Goal: Information Seeking & Learning: Learn about a topic

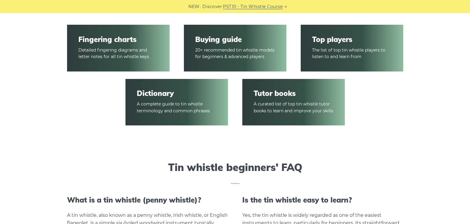
scroll to position [926, 0]
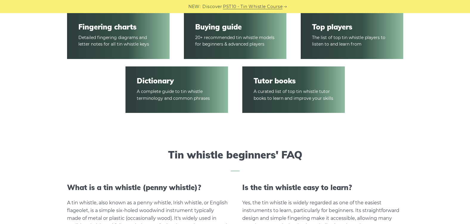
click at [260, 85] on link "Tutor books" at bounding box center [294, 81] width 80 height 9
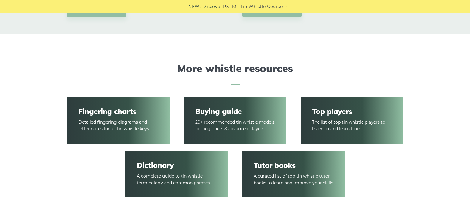
click at [242, 109] on link "Buying guide" at bounding box center [235, 111] width 80 height 9
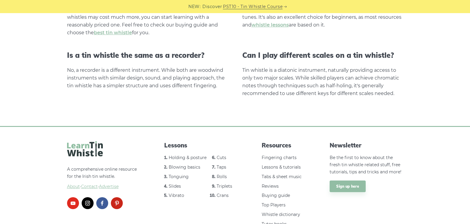
scroll to position [1236, 0]
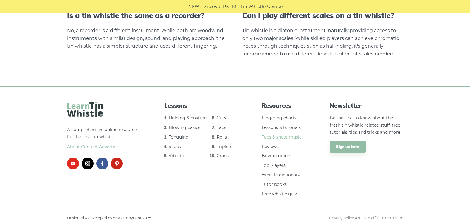
click at [293, 137] on link "Tabs & sheet music" at bounding box center [282, 137] width 40 height 5
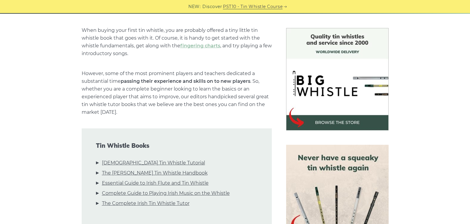
scroll to position [253, 0]
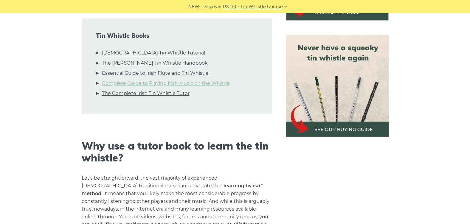
click at [212, 84] on link "Complete Guide to Playing Irish Music on the Whistle" at bounding box center [166, 84] width 128 height 8
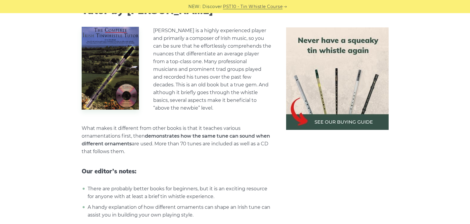
scroll to position [1980, 0]
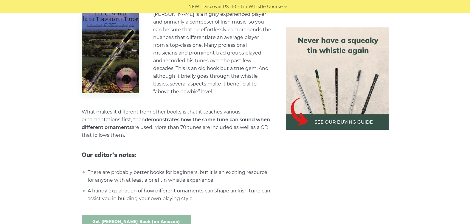
click at [154, 215] on link "Get [PERSON_NAME] Book (on Amazon)" at bounding box center [136, 222] width 109 height 14
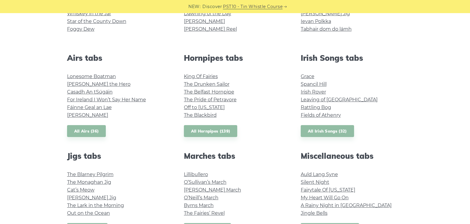
scroll to position [206, 0]
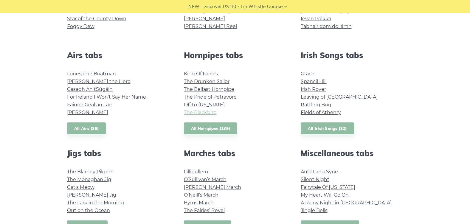
click at [206, 114] on link "The Blackbird" at bounding box center [200, 113] width 33 height 6
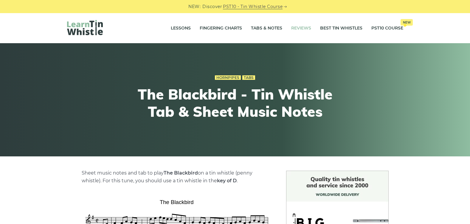
click at [304, 28] on link "Reviews" at bounding box center [301, 28] width 20 height 15
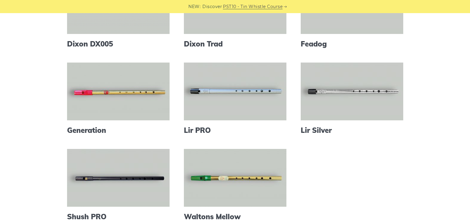
scroll to position [209, 0]
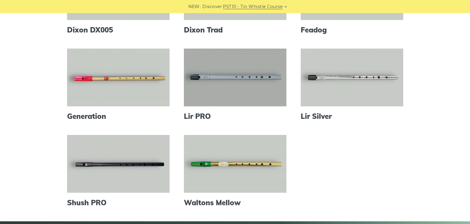
click at [251, 81] on link at bounding box center [235, 78] width 103 height 58
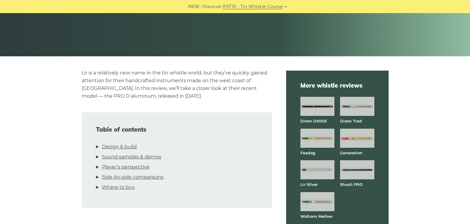
scroll to position [159, 0]
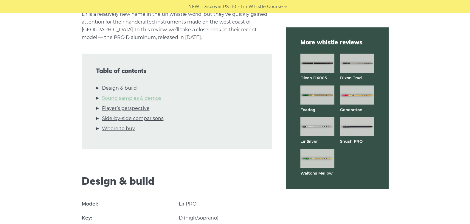
click at [120, 99] on link "Sound samples & demos" at bounding box center [131, 99] width 59 height 8
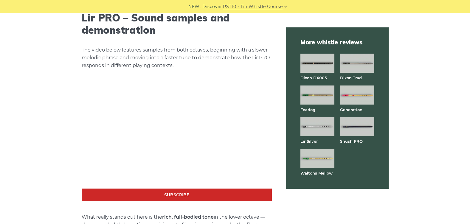
scroll to position [1022, 0]
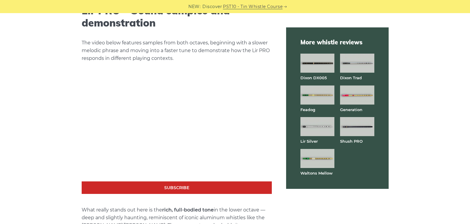
click at [352, 130] on img at bounding box center [357, 126] width 34 height 19
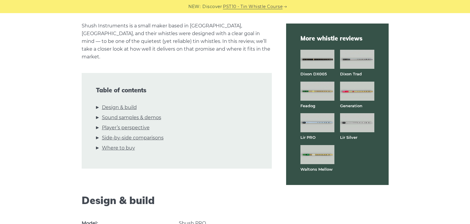
scroll to position [158, 0]
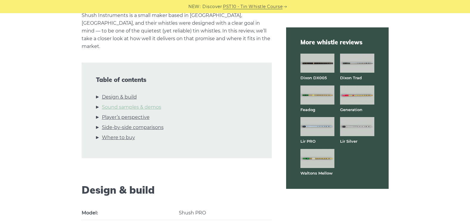
click at [153, 103] on link "Sound samples & demos" at bounding box center [131, 107] width 59 height 8
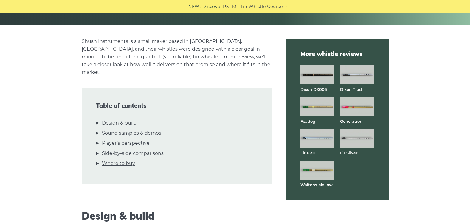
scroll to position [129, 0]
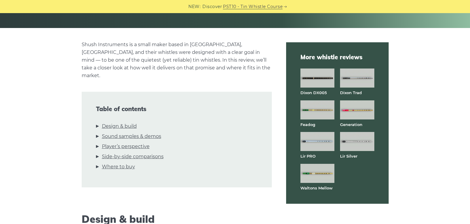
click at [311, 106] on img at bounding box center [318, 110] width 34 height 19
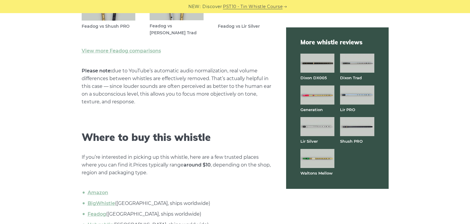
scroll to position [2167, 0]
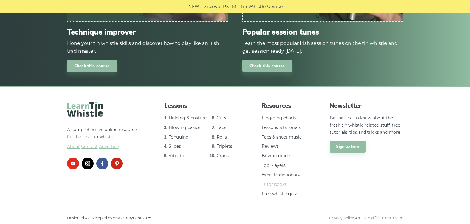
click at [276, 184] on link "Tutor books" at bounding box center [274, 184] width 25 height 5
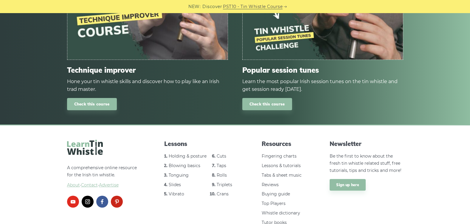
scroll to position [2649, 0]
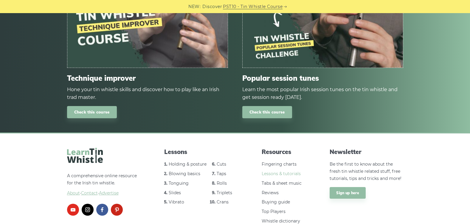
click at [273, 171] on link "Lessons & tutorials" at bounding box center [281, 173] width 39 height 5
